Goal: Transaction & Acquisition: Purchase product/service

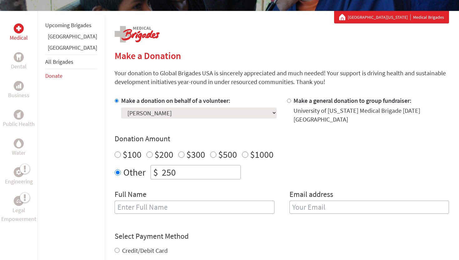
scroll to position [101, 0]
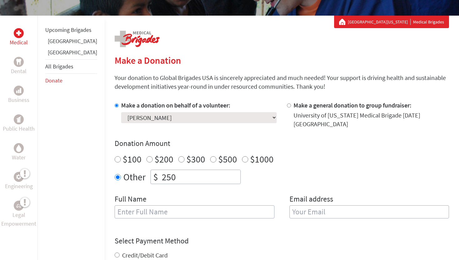
click at [150, 212] on input "text" at bounding box center [195, 211] width 160 height 13
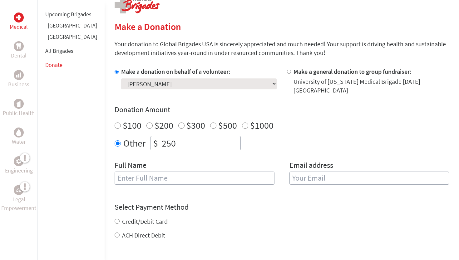
scroll to position [138, 0]
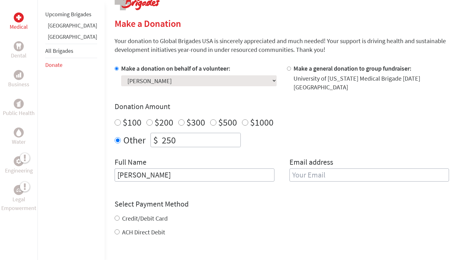
type input "[PERSON_NAME]"
click at [308, 171] on input "email" at bounding box center [370, 174] width 160 height 13
type input "[EMAIL_ADDRESS][DOMAIN_NAME]"
click at [115, 214] on div "Credit/Debit Card ACH Direct Debit" at bounding box center [282, 225] width 334 height 22
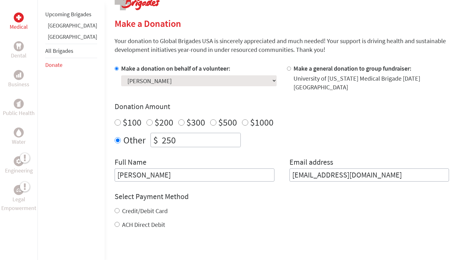
scroll to position [168, 0]
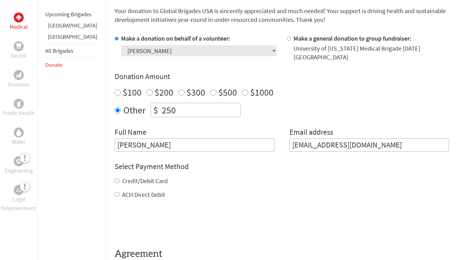
click at [115, 178] on input "Credit/Debit Card" at bounding box center [117, 180] width 5 height 5
radio input "true"
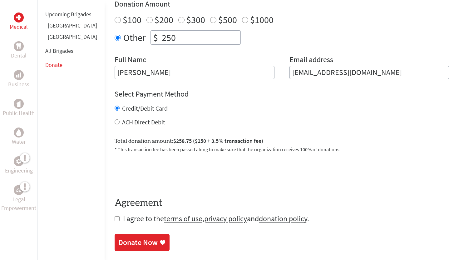
scroll to position [240, 0]
click at [115, 216] on input "checkbox" at bounding box center [117, 218] width 5 height 5
checkbox input "true"
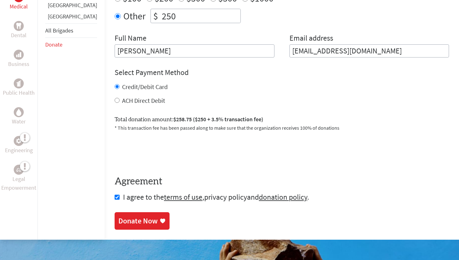
scroll to position [269, 0]
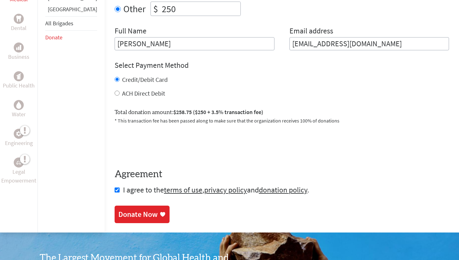
click at [160, 212] on icon at bounding box center [162, 214] width 5 height 5
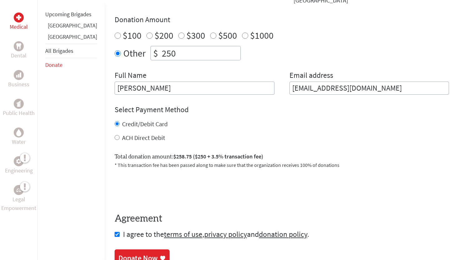
scroll to position [259, 0]
